Goal: Communication & Community: Answer question/provide support

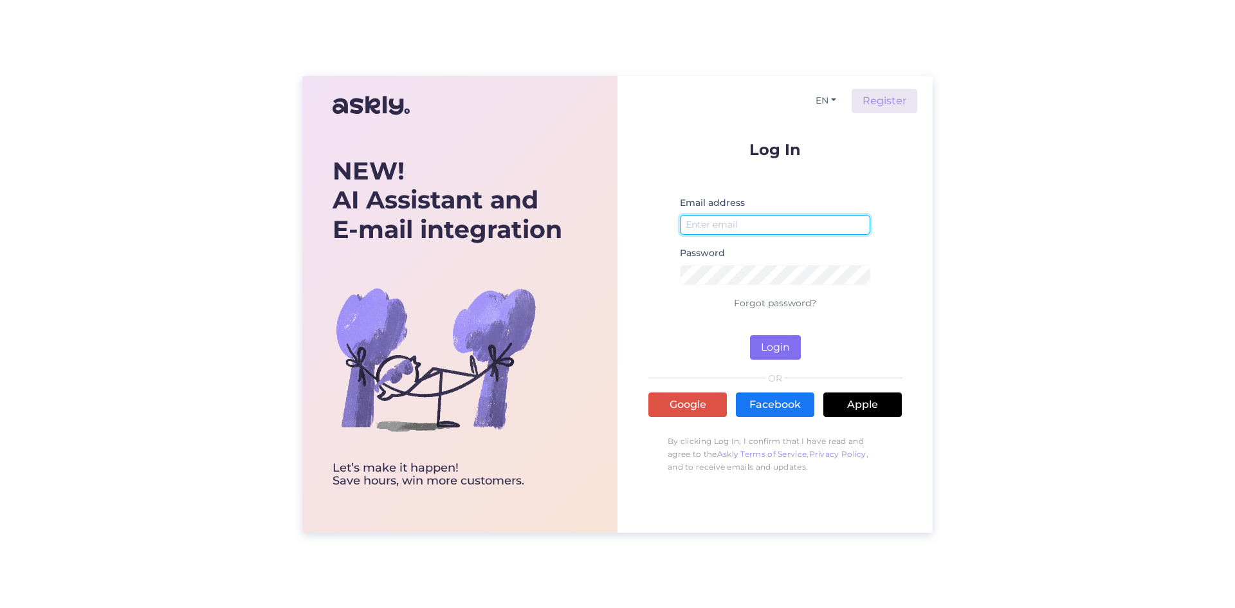
type input "[EMAIL_ADDRESS][DOMAIN_NAME]"
click at [777, 342] on button "Login" at bounding box center [775, 347] width 51 height 24
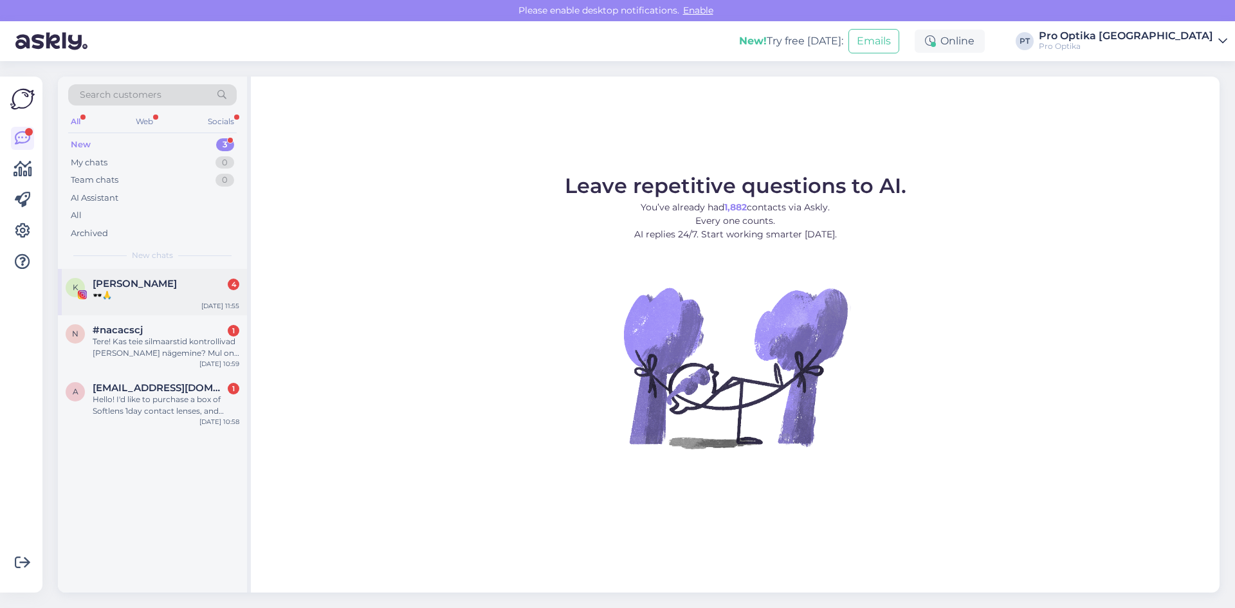
click at [141, 300] on div "🕶️🙏" at bounding box center [166, 295] width 147 height 12
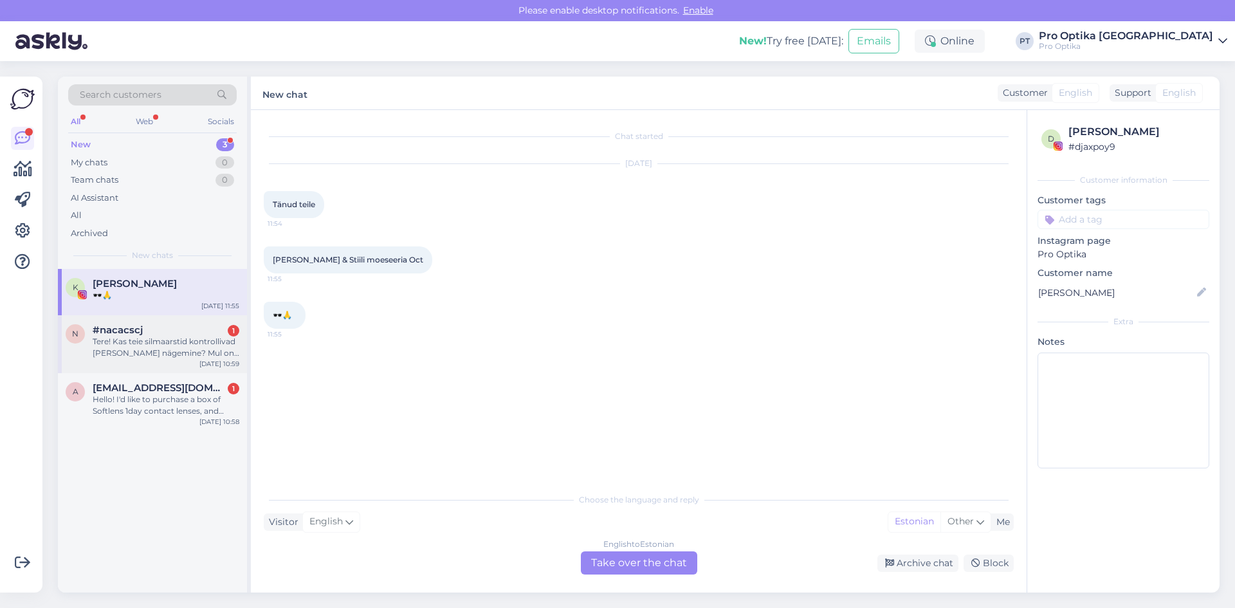
click at [152, 330] on div "#nacacscj 1" at bounding box center [166, 330] width 147 height 12
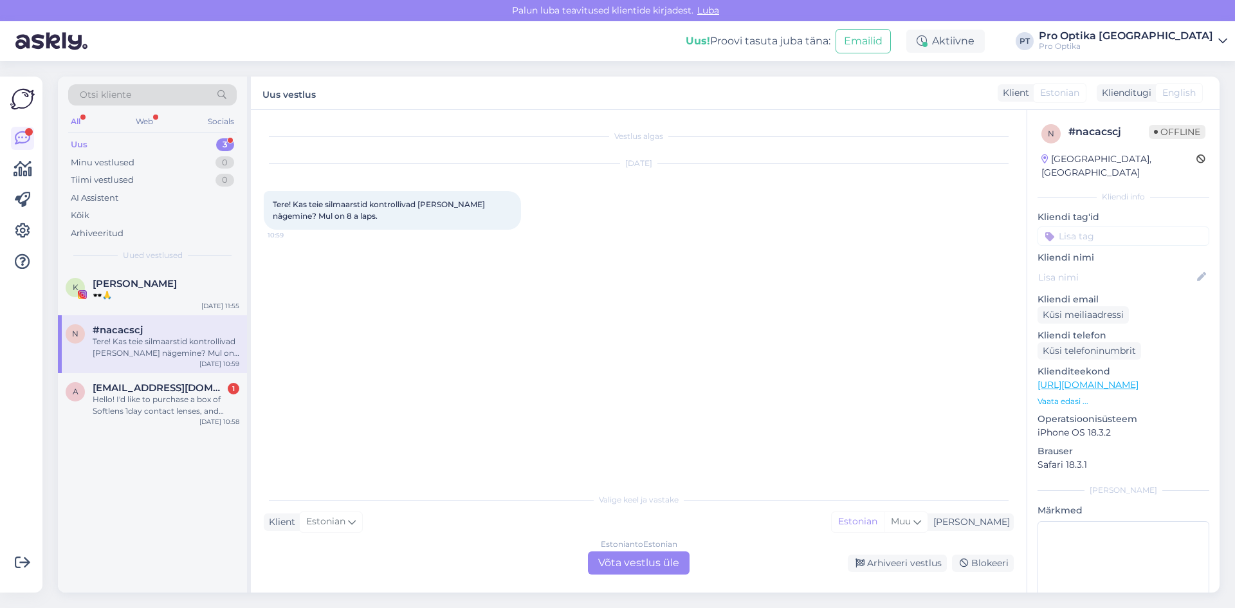
click at [644, 554] on div "Estonian to Estonian Võta vestlus üle" at bounding box center [639, 562] width 102 height 23
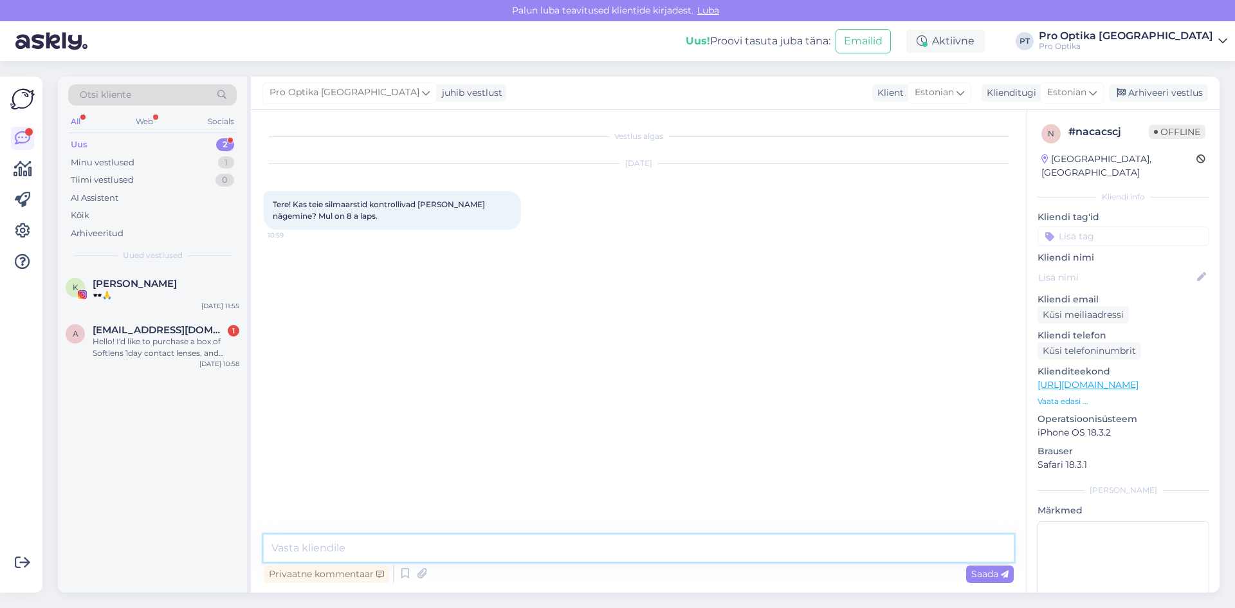
click at [507, 546] on textarea at bounding box center [639, 547] width 750 height 27
type textarea "Tere, jah silmaarst kontrollib"
click at [147, 331] on span "[EMAIL_ADDRESS][DOMAIN_NAME]" at bounding box center [160, 330] width 134 height 12
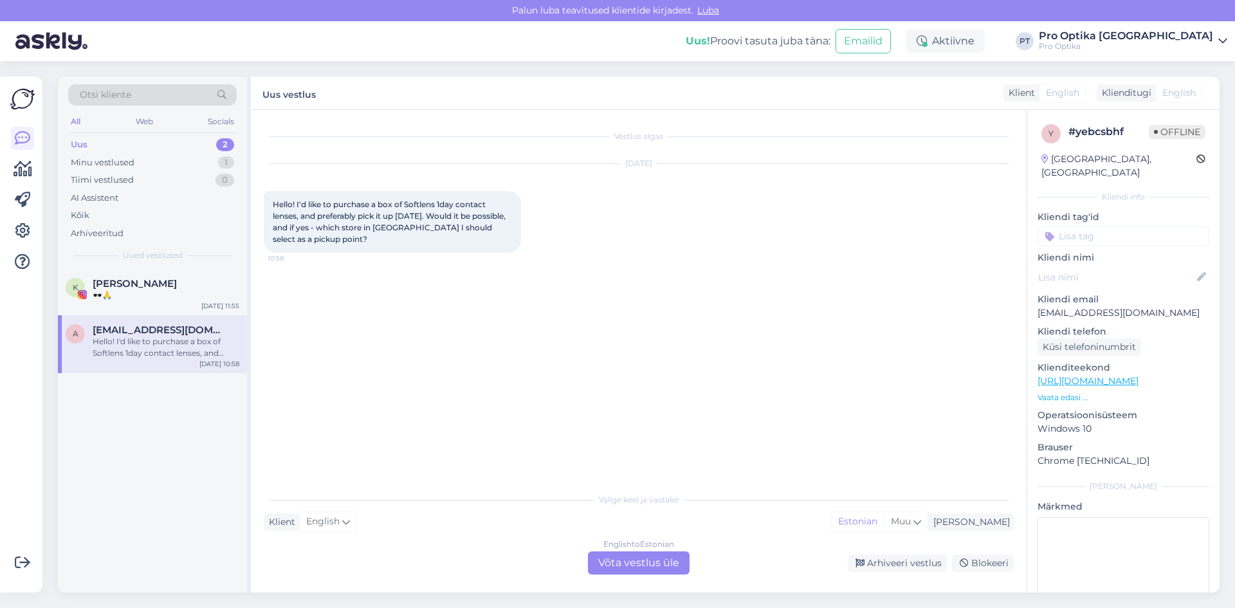
click at [637, 565] on div "English to Estonian Võta vestlus üle" at bounding box center [639, 562] width 102 height 23
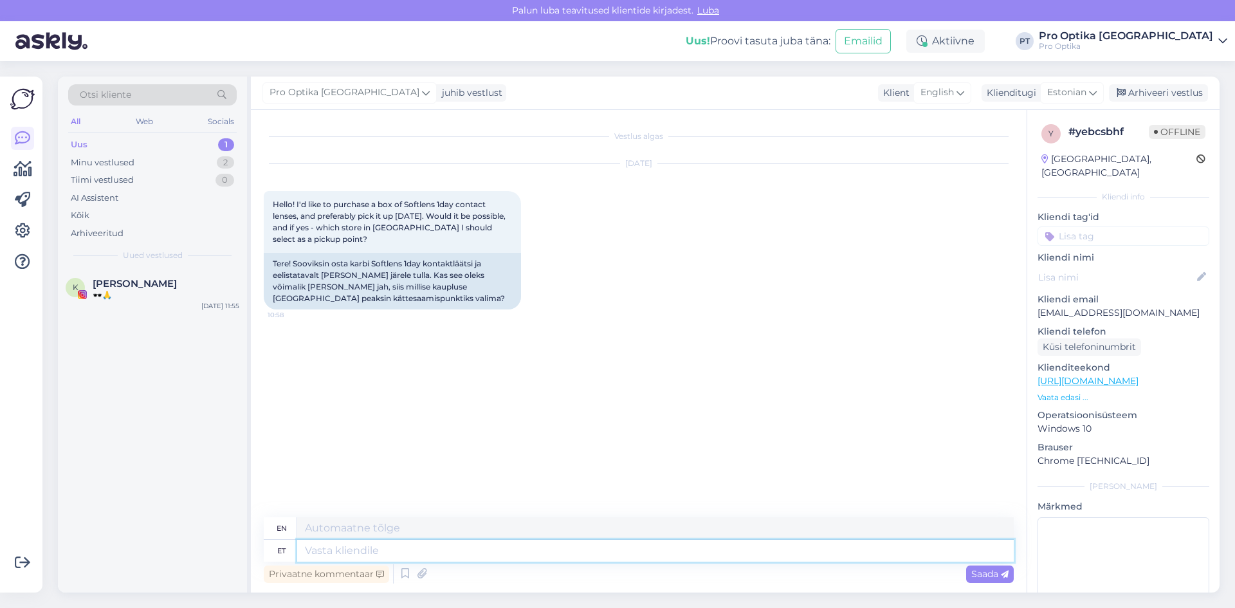
click at [435, 556] on textarea at bounding box center [655, 551] width 716 height 22
type textarea "Tere,"
type textarea "Hello,"
type textarea "Tere, mis"
type textarea "Hello, what"
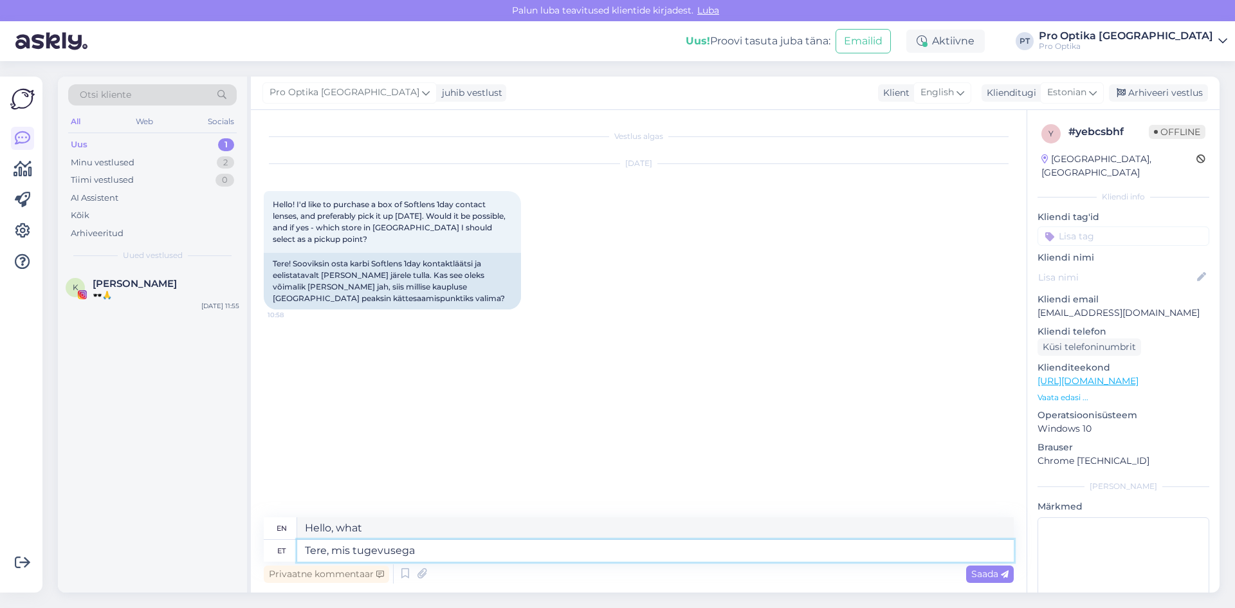
type textarea "Tere, mis tugevusega"
type textarea "Hello, what strength?"
type textarea "Tere, mis tugevusega läätsesid"
type textarea "Hello, what strength are the lenses?"
type textarea "Tere, mis tugevusega läätsesid teil v"
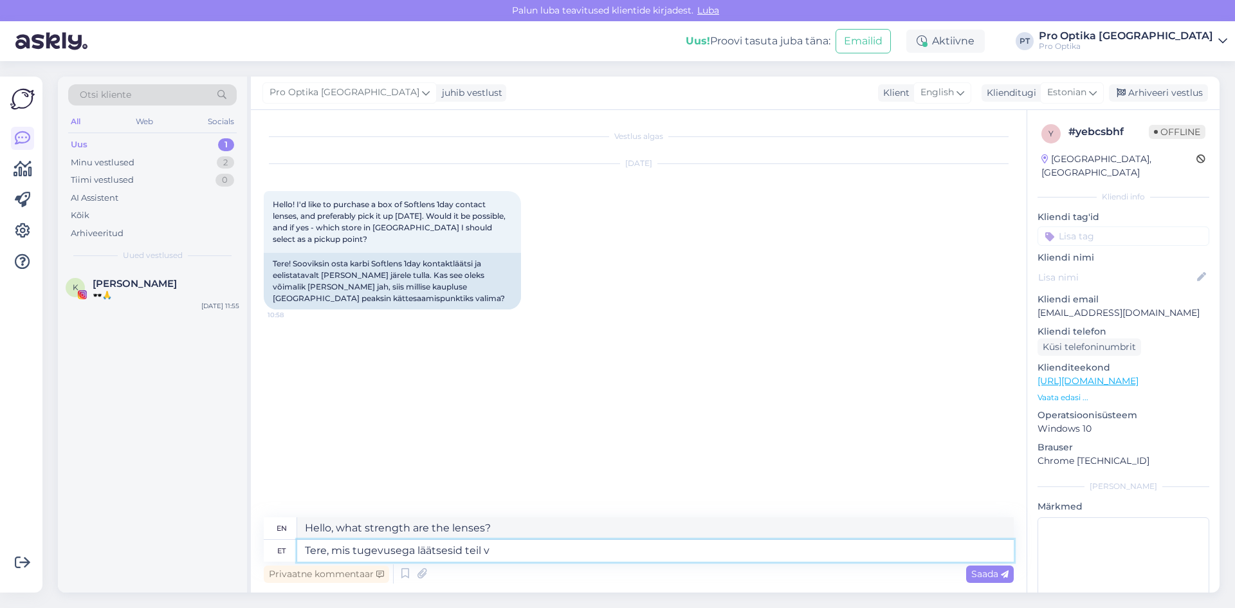
type textarea "Hello, what strength are your lenses?"
type textarea "Tere, mis tugevusega läätsesid teil vaja"
type textarea "Hello, what strength of lenses do you need?"
type textarea "Tere, mis tugevusega läätsesid teil vaja on? Ja m"
type textarea "Hello, what strength of lenses do you need? And"
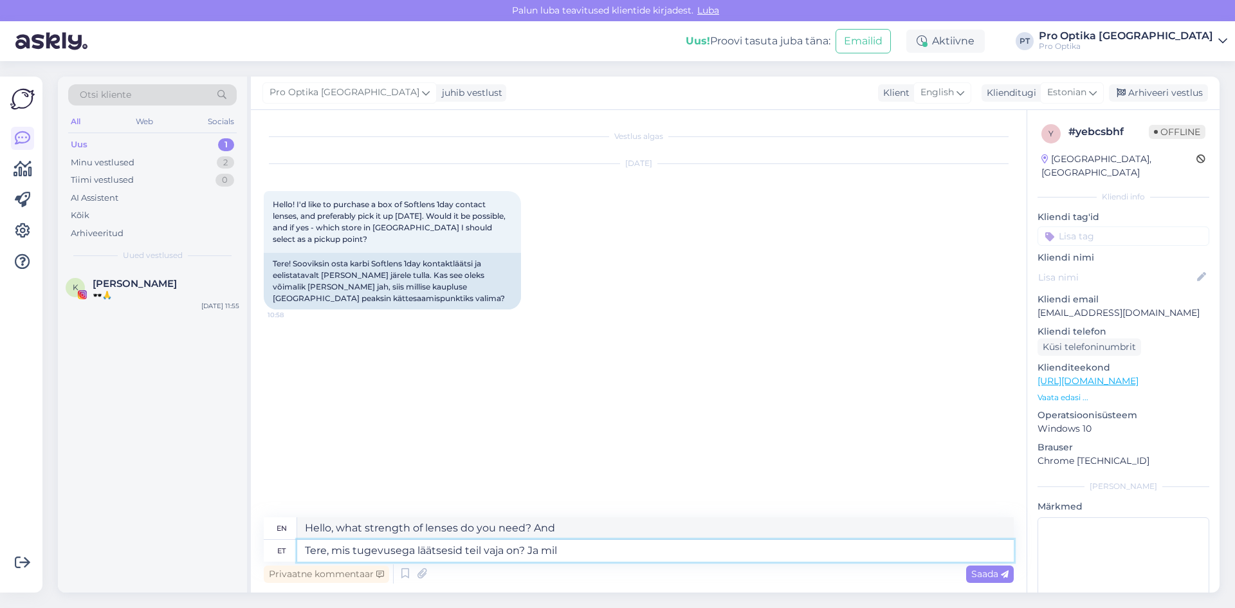
type textarea "Tere, mis tugevusega läätsesid teil vaja on? Ja mill"
type textarea "Hello, what strength of lenses do you need? And what"
type textarea "Tere, mis tugevusega läätsesid teil vaja on? [PERSON_NAME] ka"
type textarea "Hello, what strength of lenses do you need? And what kind?"
type textarea "Tere, mis tugevusega läätsesid teil vaja on? [PERSON_NAME] kauplus ole"
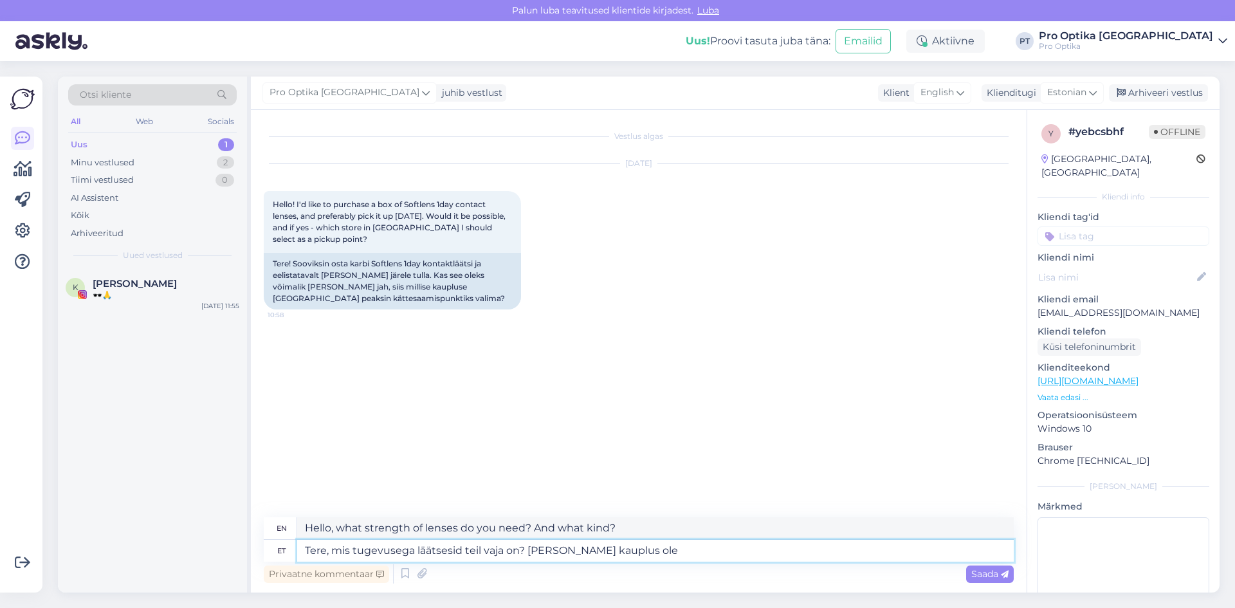
type textarea "Hello, what strength of lenses do you need? And which store?"
type textarea "Tere, mis tugevusega läätsesid teil vaja on? [PERSON_NAME] kauplus oleks t"
type textarea "Hello, what strength of lenses do you need? And which store would be best?"
type textarea "Tere, mis tugevusega läätsesid teil vaja on? [PERSON_NAME] kauplus oleks teile"
type textarea "Hello, what strength of lenses do you need? And which store would be best for y…"
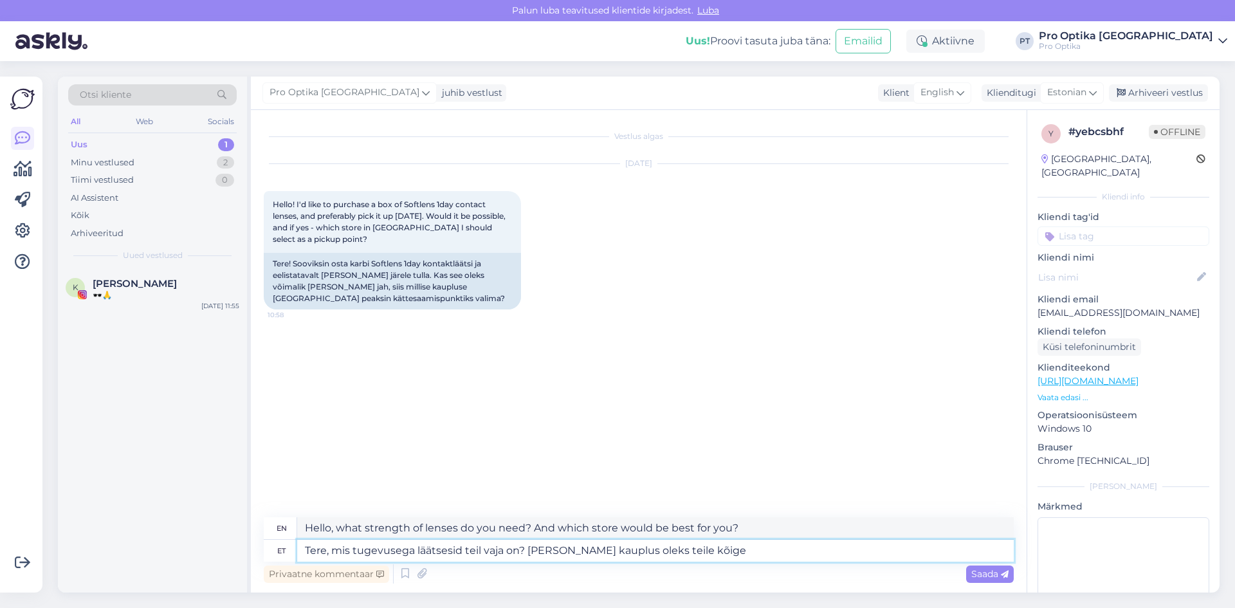
type textarea "Tere, mis tugevusega läätsesid teil vaja on? [PERSON_NAME] kauplus oleks teile …"
type textarea "Hello, what strength of lenses do you need? And which store would be the best f…"
type textarea "Tere, mis tugevusega läätsesid teil vaja on? [PERSON_NAME] kauplus oleks teile …"
type textarea "Hi, what strength of lenses do you need? And which store would be closest to yo…"
type textarea "Tere, mis tugevusega läätsesid teil vaja on? [PERSON_NAME] kauplus oleks teile …"
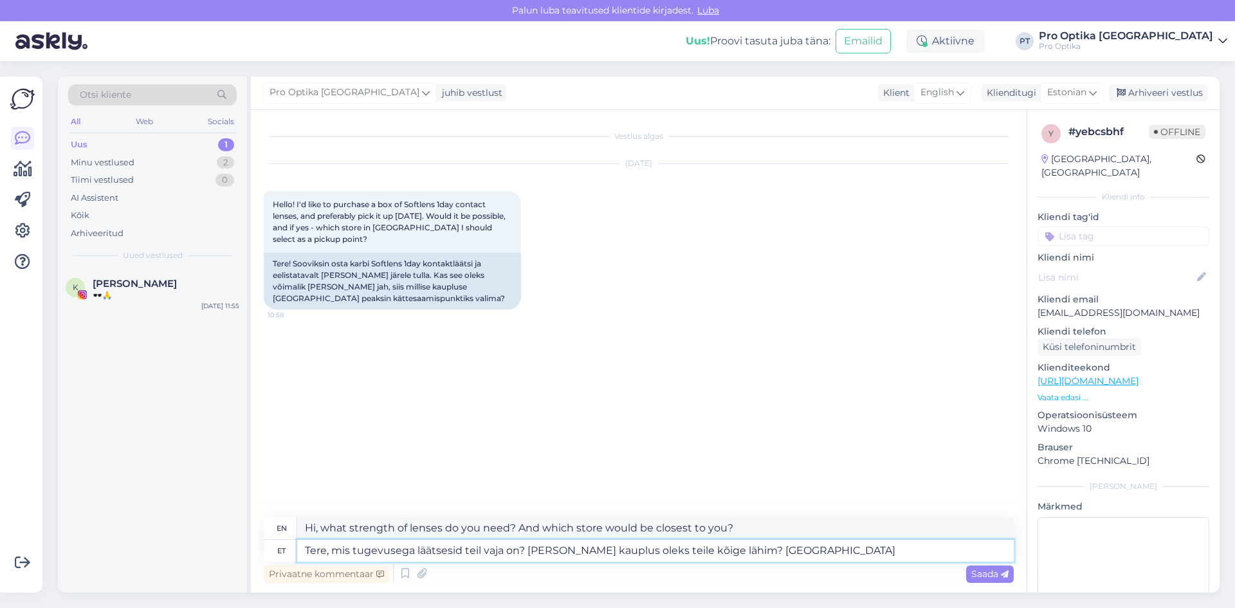
type textarea "Hello, what strength of lenses do you need? And which store would be closest to…"
type textarea "Tere, mis tugevusega läätsesid teil vaja on? [PERSON_NAME] kauplus oleks teile …"
type textarea "Hello, what strength of lenses do you need? And which store would be closest to…"
type textarea "Tere, mis tugevusega läätsesid teil vaja on? [PERSON_NAME] kauplus oleks teile …"
type textarea "Hi, what strength of lenses do you need? And which store would be closest to yo…"
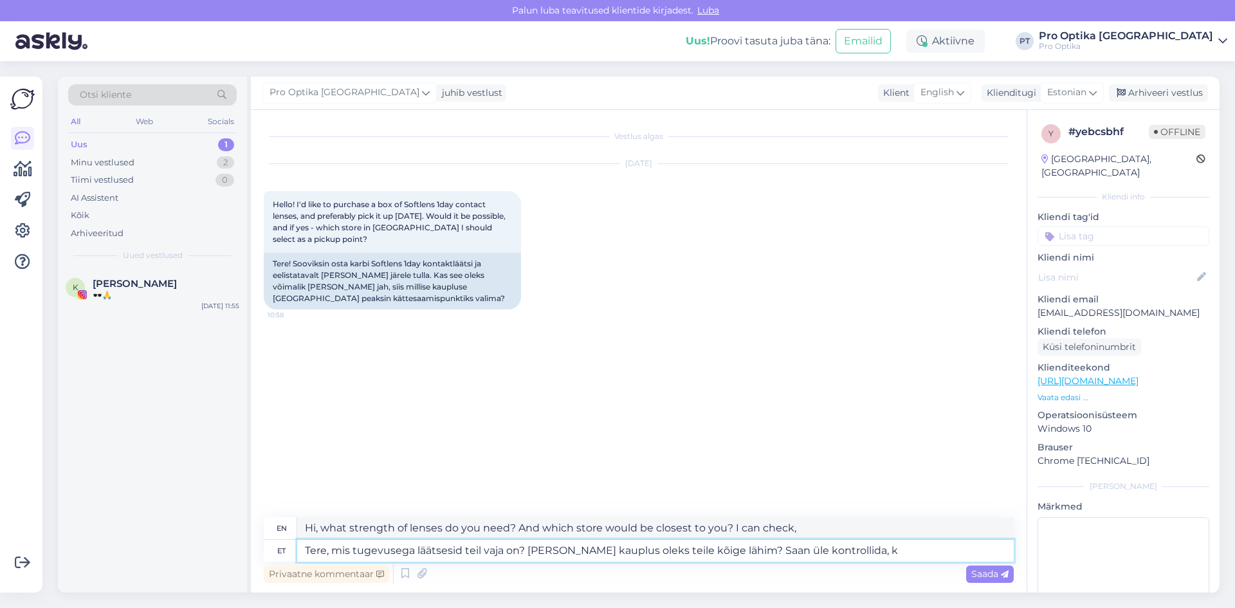
type textarea "Tere, mis tugevusega läätsesid teil vaja on? [PERSON_NAME] kauplus oleks teile …"
type textarea "Hi, what strength of lenses do you need? And which store would be closest to yo…"
type textarea "Tere, mis tugevusega läätsesid teil vaja on? [PERSON_NAME] kauplus oleks teile …"
type textarea "Hi, what strength of lenses do you need? And which store would be closest to yo…"
type textarea "Tere, mis tugevusega läätsesid teil vaja on? [PERSON_NAME] kauplus oleks teile …"
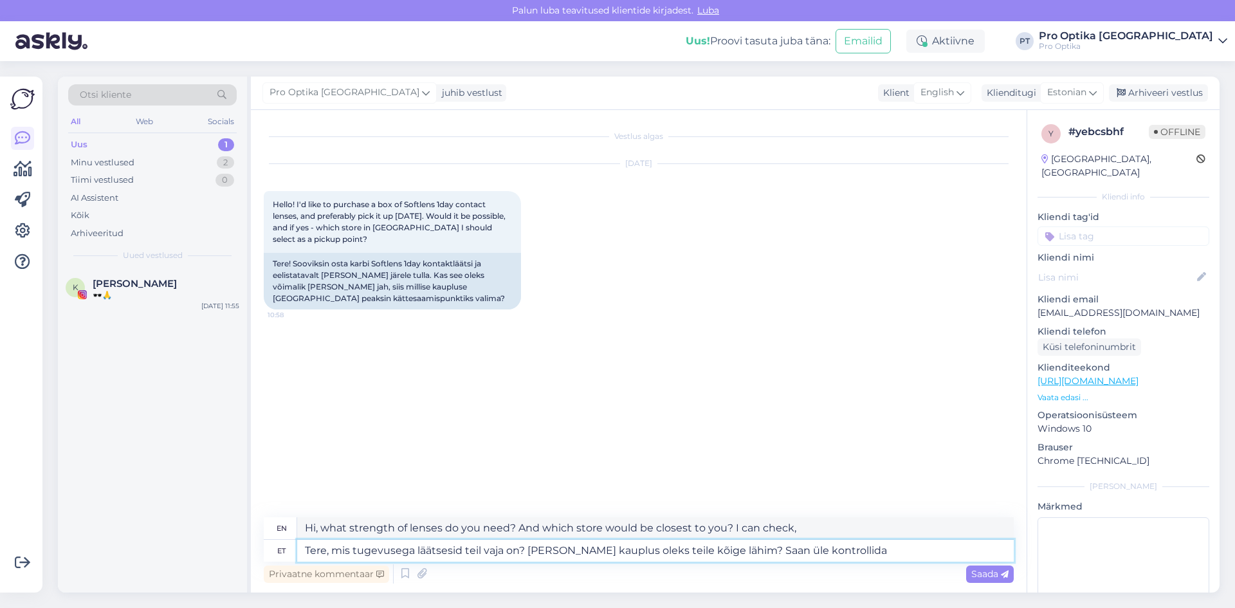
type textarea "Hi, what strength of lenses do you need? And which store would be closest to yo…"
type textarea "Tere, mis tugevusega läätsesid teil vaja on? [PERSON_NAME] kauplus oleks teile …"
type textarea "Hi, what strength of lenses do you need? And which store would be closest to yo…"
type textarea "Tere, mis tugevusega läätsesid teil vaja on? [PERSON_NAME] kauplus oleks teile …"
type textarea "Hello, what strength of lenses do you need? And which store would be closest to…"
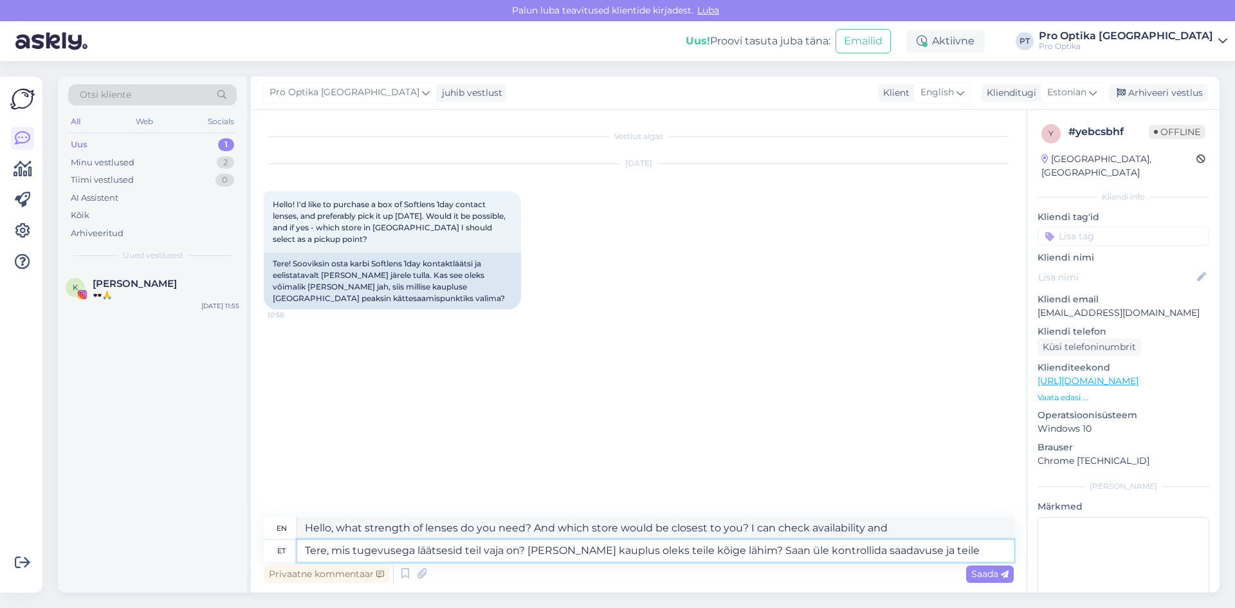
type textarea "Tere, mis tugevusega läätsesid teil vaja on? [PERSON_NAME] kauplus oleks teile …"
type textarea "Hi, what strength of lenses do you need? And which store would be closest to yo…"
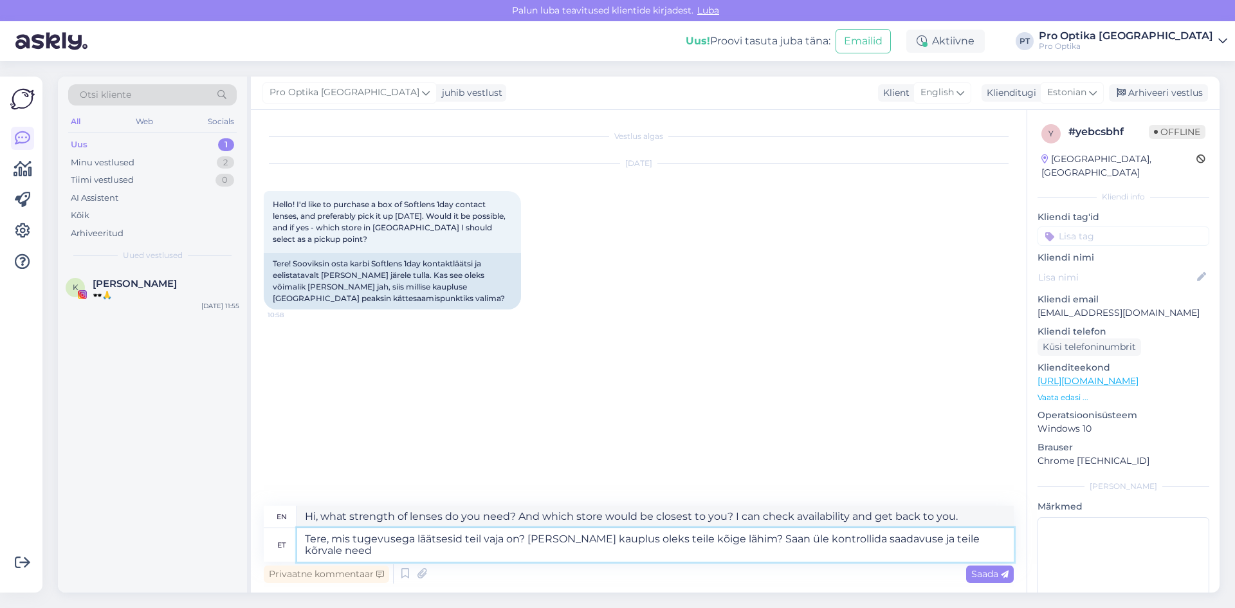
type textarea "Tere, mis tugevusega läätsesid teil vaja on? [PERSON_NAME] kauplus oleks teile …"
type textarea "Hi, what strength of lenses do you need? And which store would be closest to yo…"
type textarea "Tere, mis tugevusega läätsesid teil vaja on? [PERSON_NAME] kauplus oleks teile …"
type textarea "Hi, what strength of lenses do you need? And which store would be closest to yo…"
type textarea "Tere, mis tugevusega läätsesid teil vaja on? [PERSON_NAME] kauplus oleks teile …"
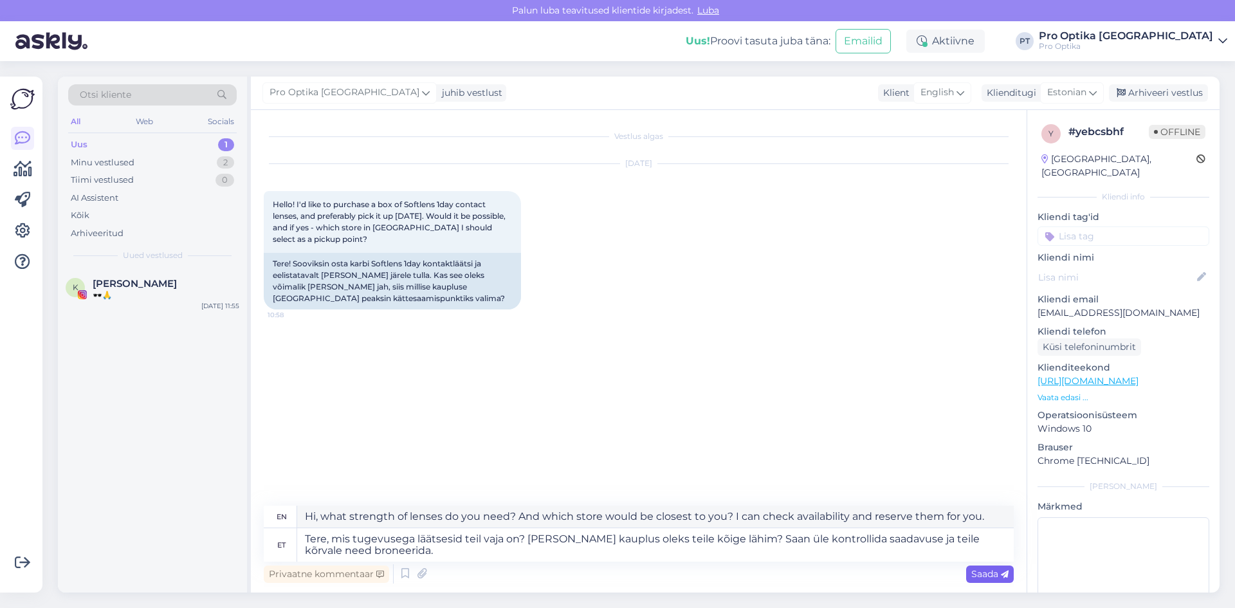
click at [1004, 573] on icon at bounding box center [1005, 574] width 8 height 8
